Goal: Find specific page/section: Find specific page/section

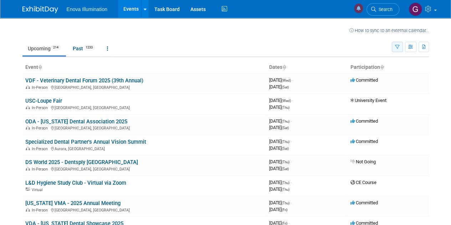
click at [394, 47] on button "button" at bounding box center [396, 47] width 11 height 10
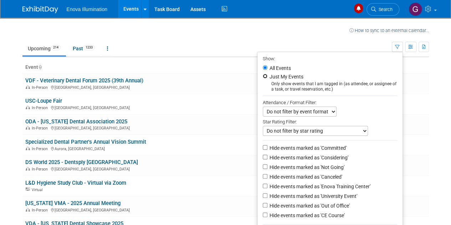
click at [263, 76] on input "Just My Events" at bounding box center [265, 76] width 5 height 5
radio input "true"
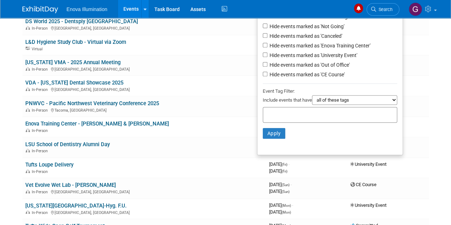
scroll to position [144, 0]
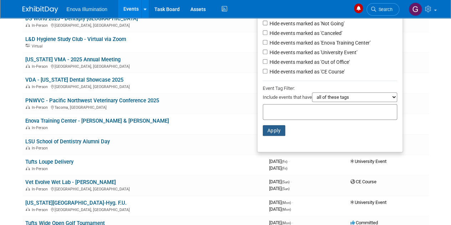
click at [269, 128] on button "Apply" at bounding box center [274, 130] width 23 height 11
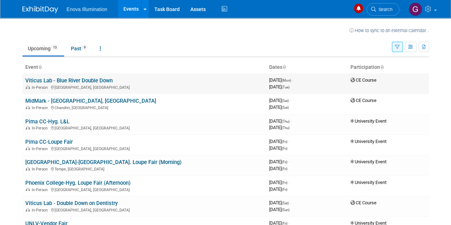
click at [101, 78] on link "Viticus Lab - Blue River Double Down" at bounding box center [68, 80] width 87 height 6
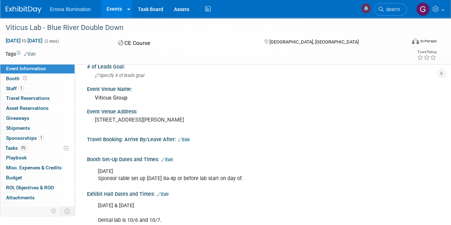
scroll to position [85, 0]
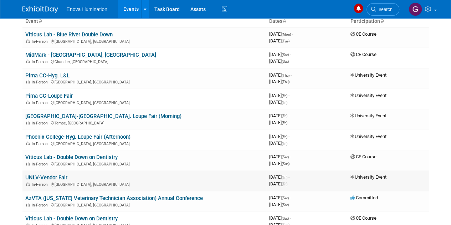
scroll to position [48, 0]
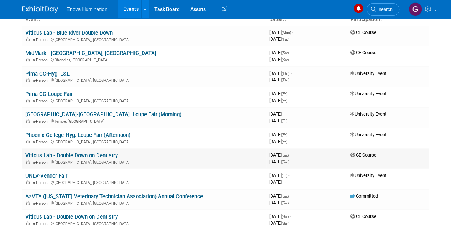
click at [107, 156] on link "Viticus Lab - Double Down on Dentistry" at bounding box center [71, 155] width 92 height 6
click at [104, 36] on link "Viticus Lab - Blue River Double Down" at bounding box center [68, 33] width 87 height 6
click at [111, 159] on link "Viticus Lab - Double Down on Dentistry" at bounding box center [71, 155] width 92 height 6
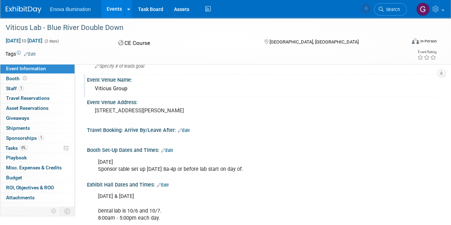
scroll to position [63, 0]
